Goal: Task Accomplishment & Management: Use online tool/utility

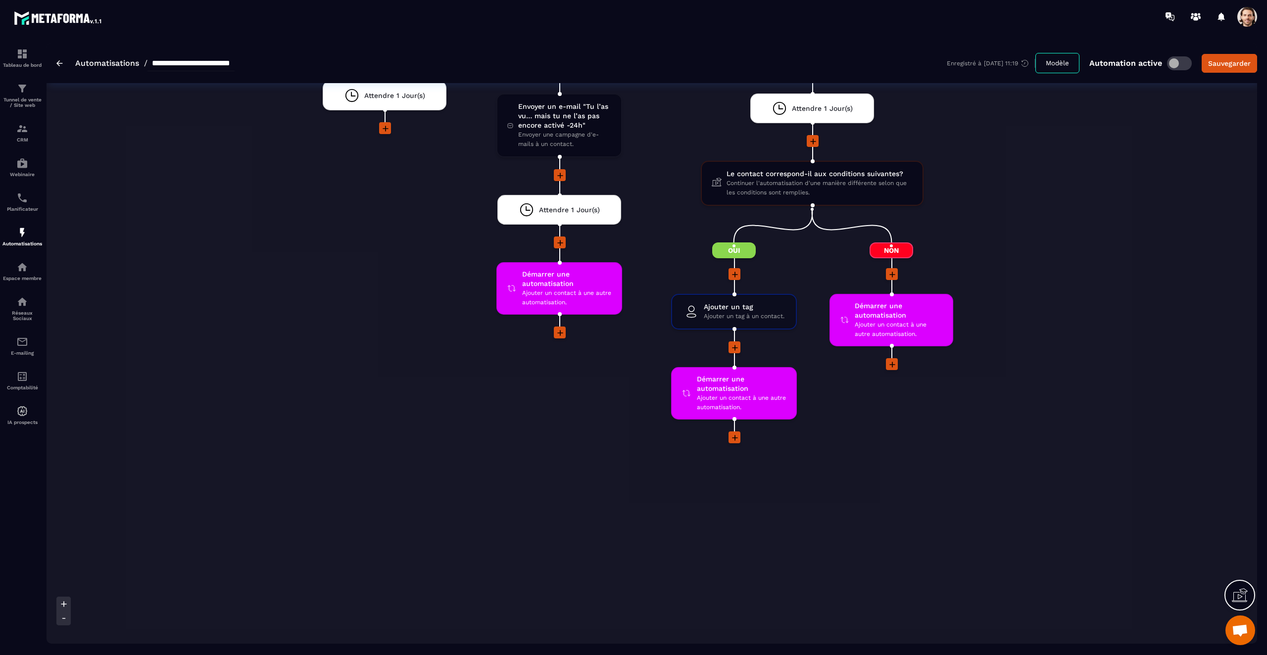
scroll to position [4068, 0]
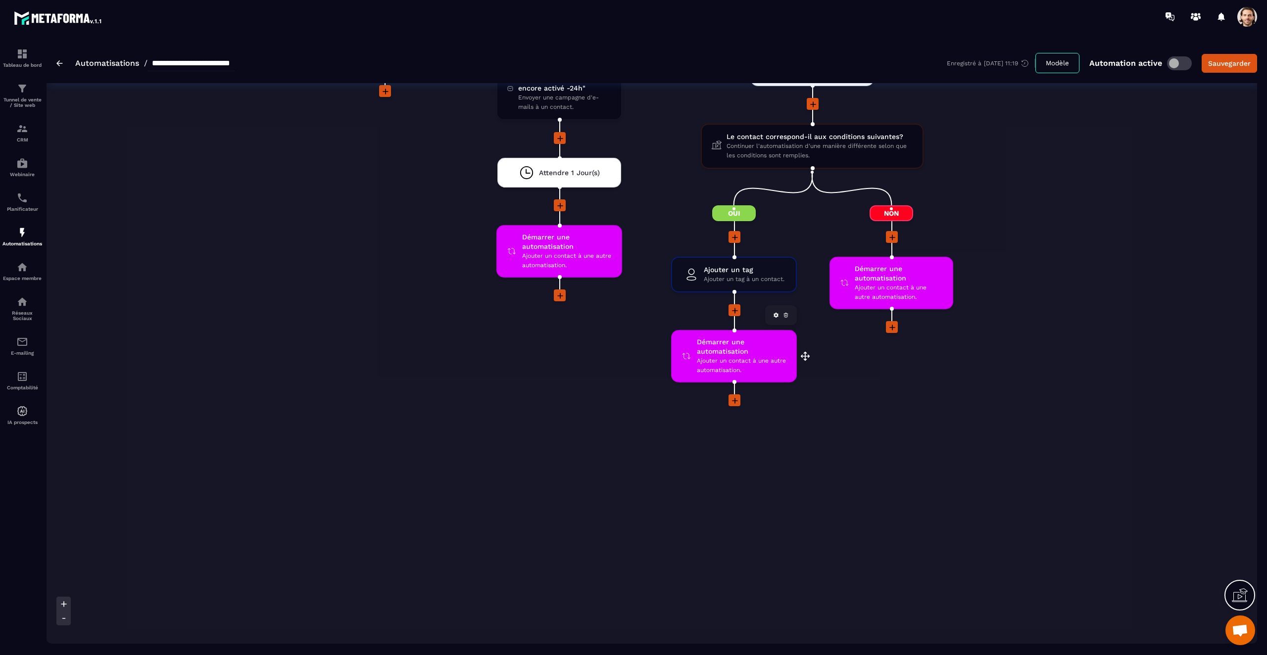
click at [774, 355] on span "Démarrer une automatisation" at bounding box center [742, 347] width 90 height 19
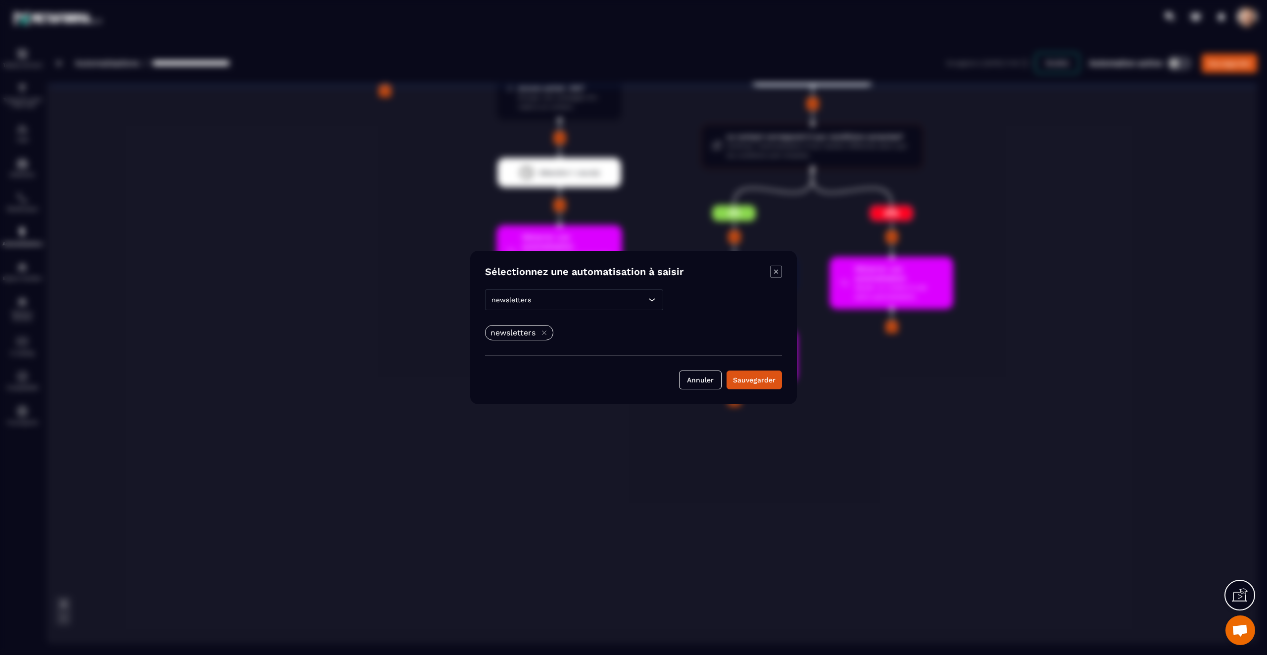
click at [775, 273] on icon "Modal window" at bounding box center [776, 272] width 12 height 12
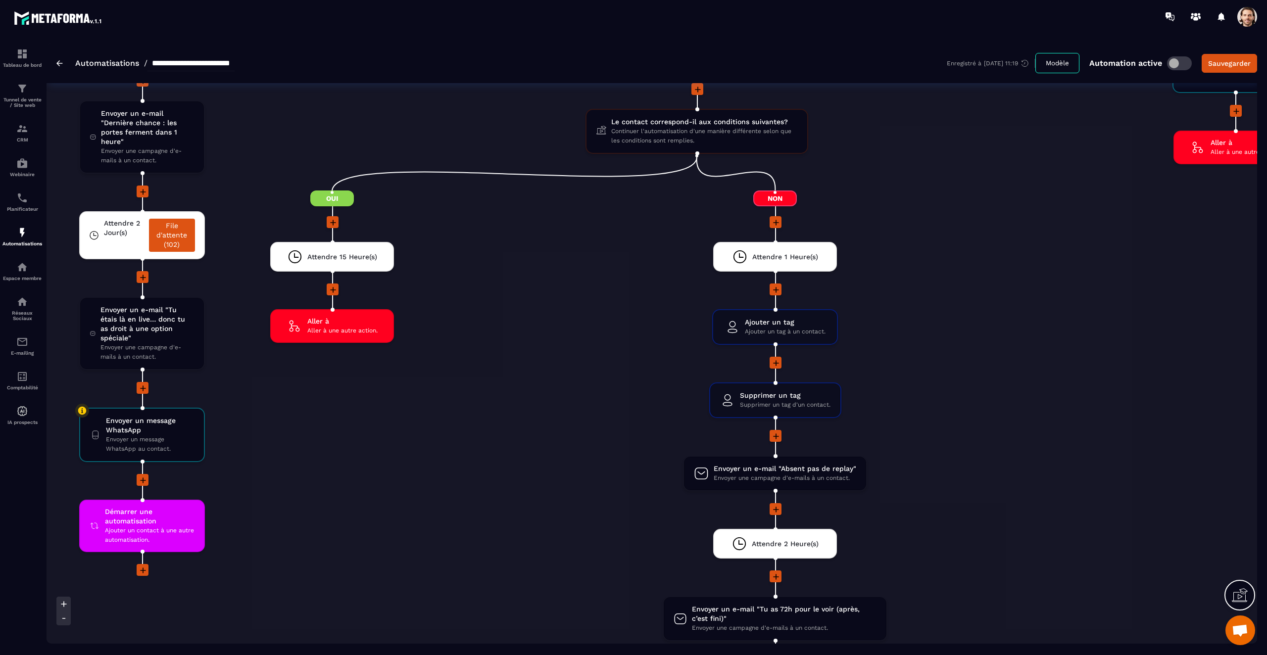
scroll to position [2884, 0]
